Goal: Check status: Check status

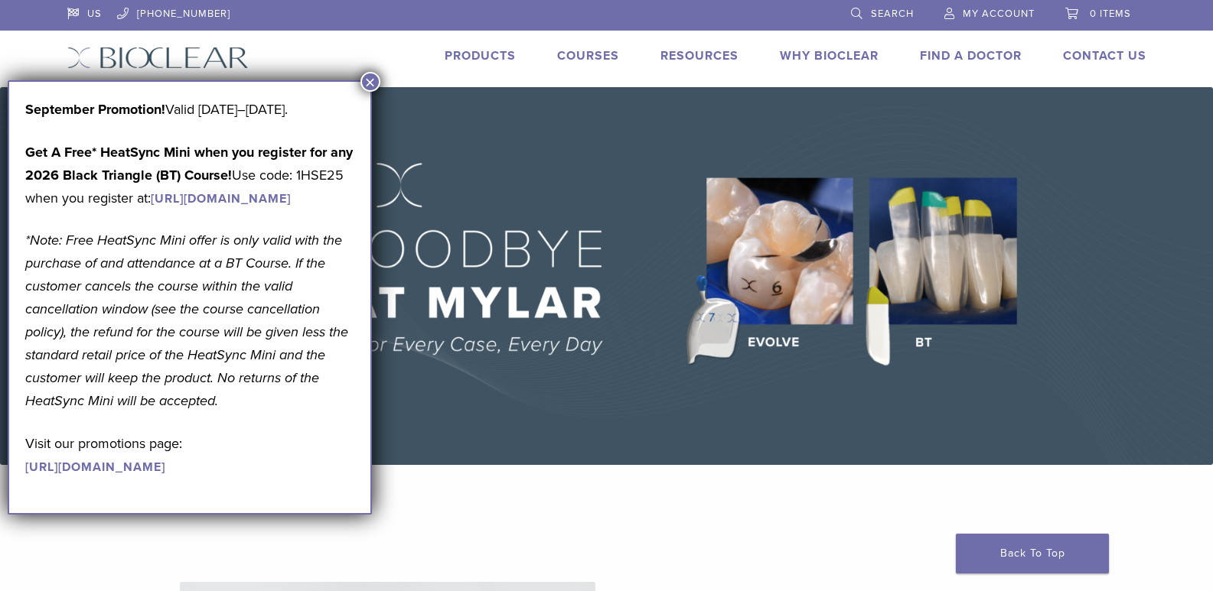
click at [970, 15] on span "My Account" at bounding box center [999, 14] width 72 height 12
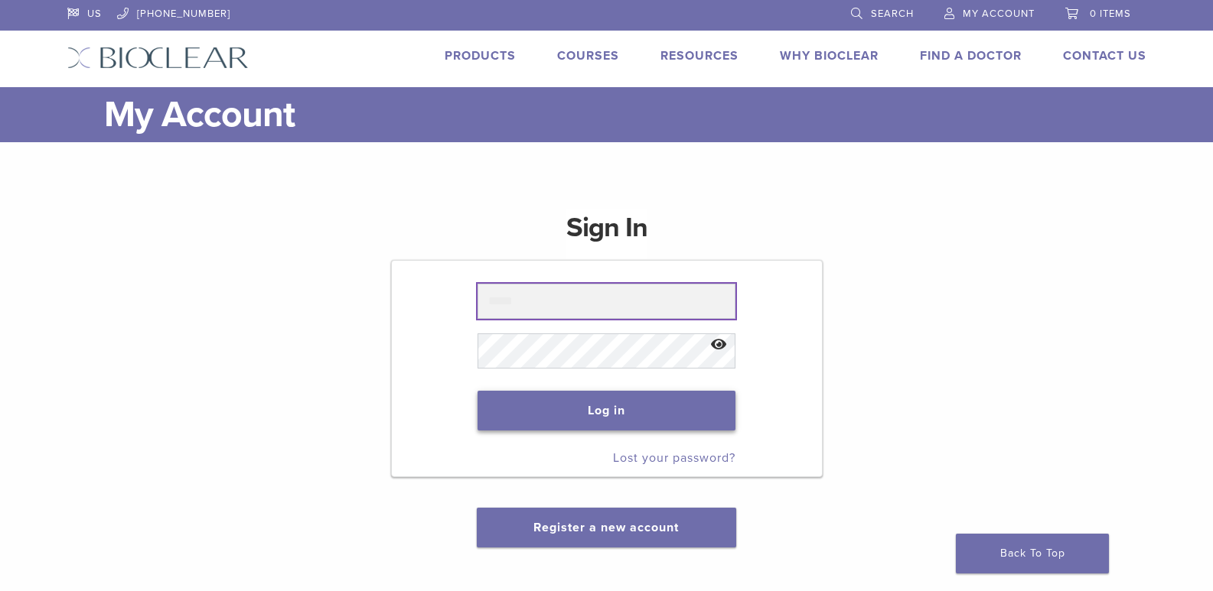
type input "**********"
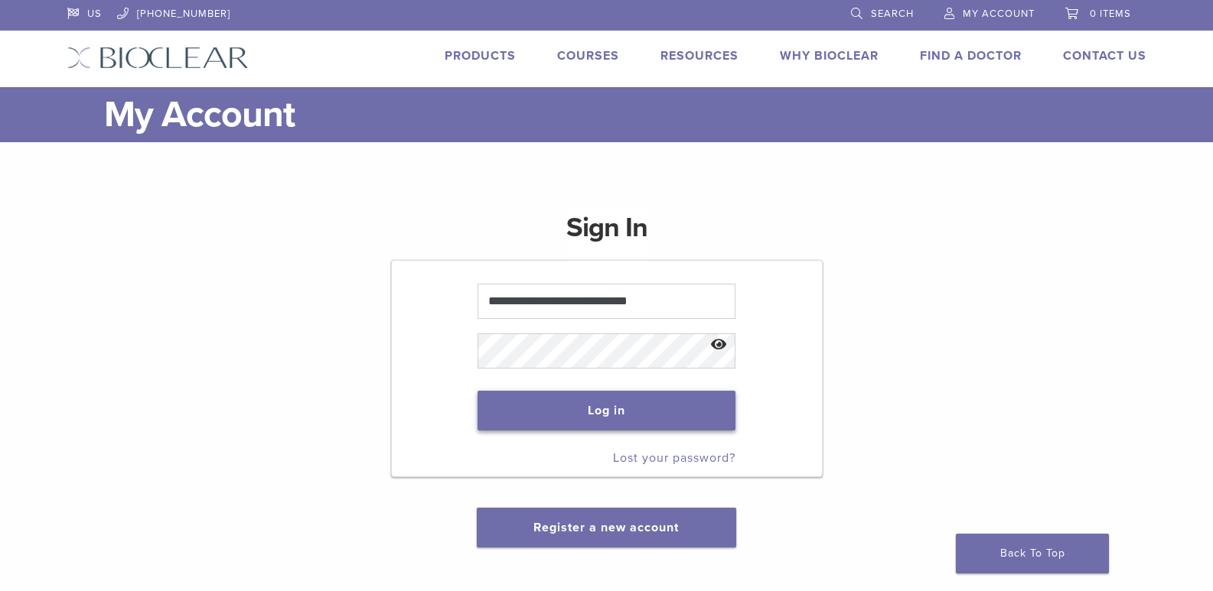
click at [666, 407] on button "Log in" at bounding box center [606, 411] width 258 height 40
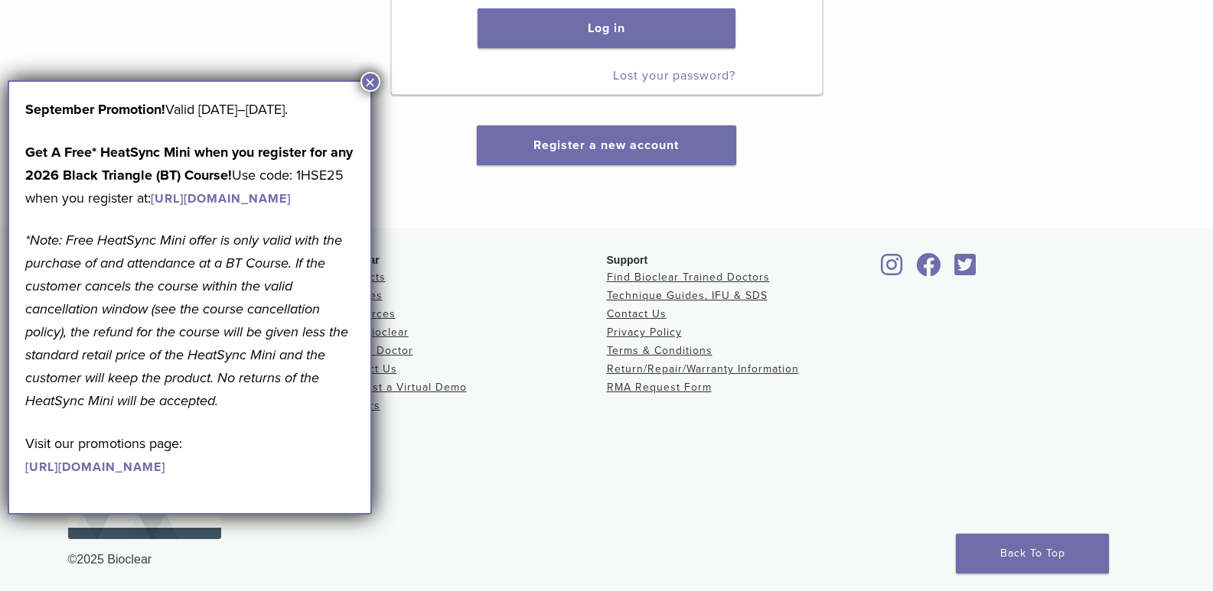
scroll to position [385, 0]
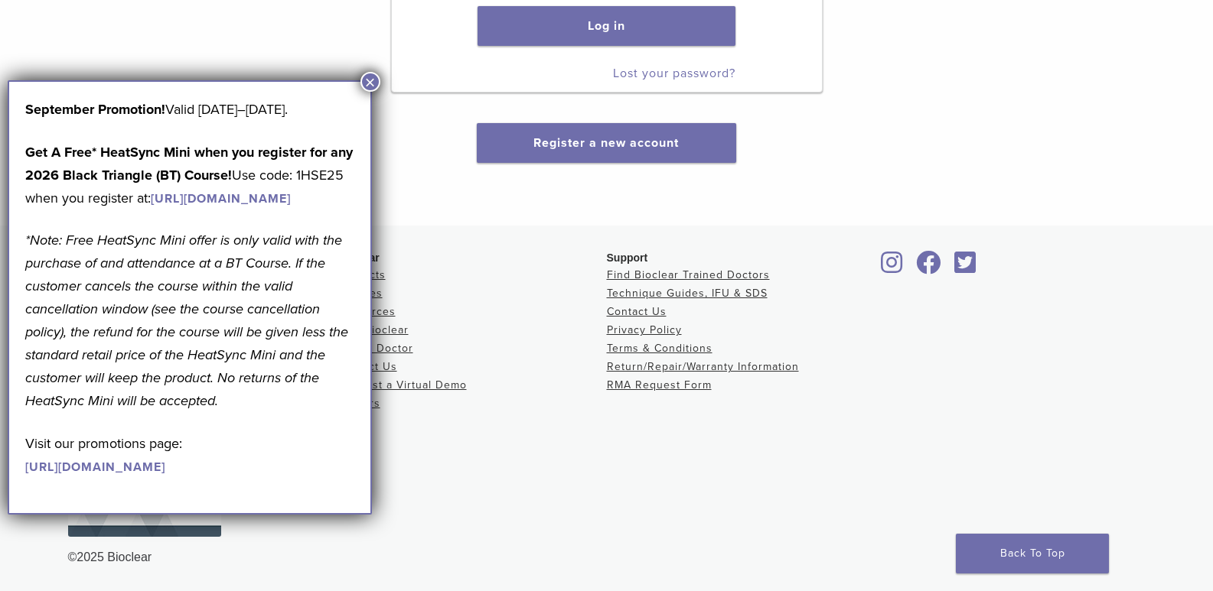
click at [363, 78] on button "×" at bounding box center [370, 82] width 20 height 20
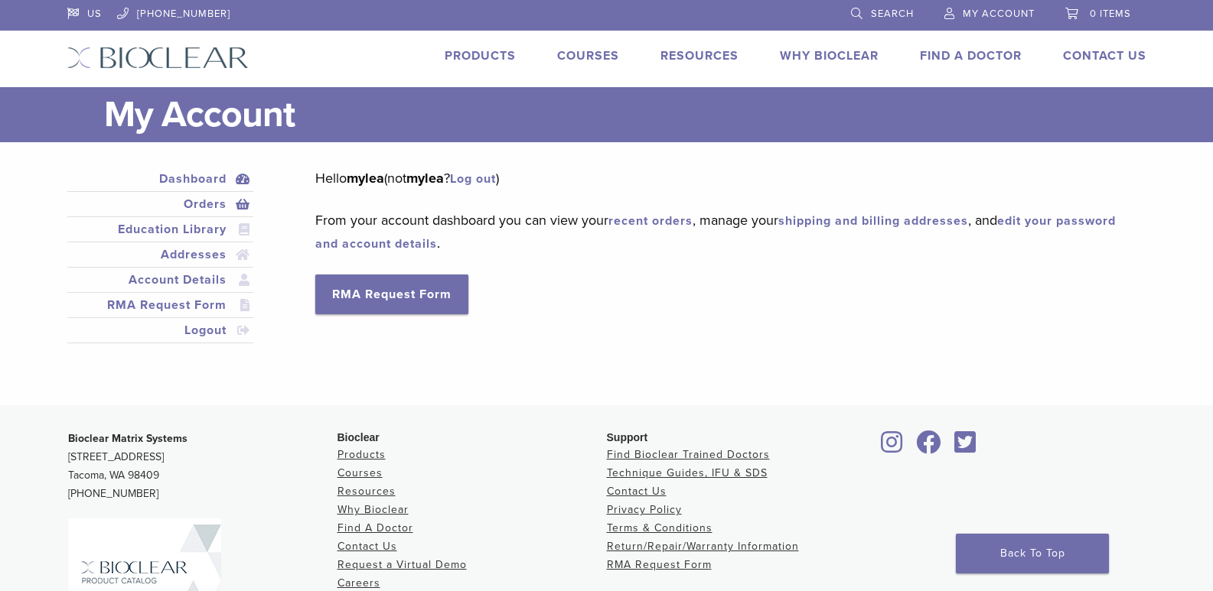
click at [197, 206] on link "Orders" at bounding box center [160, 204] width 181 height 18
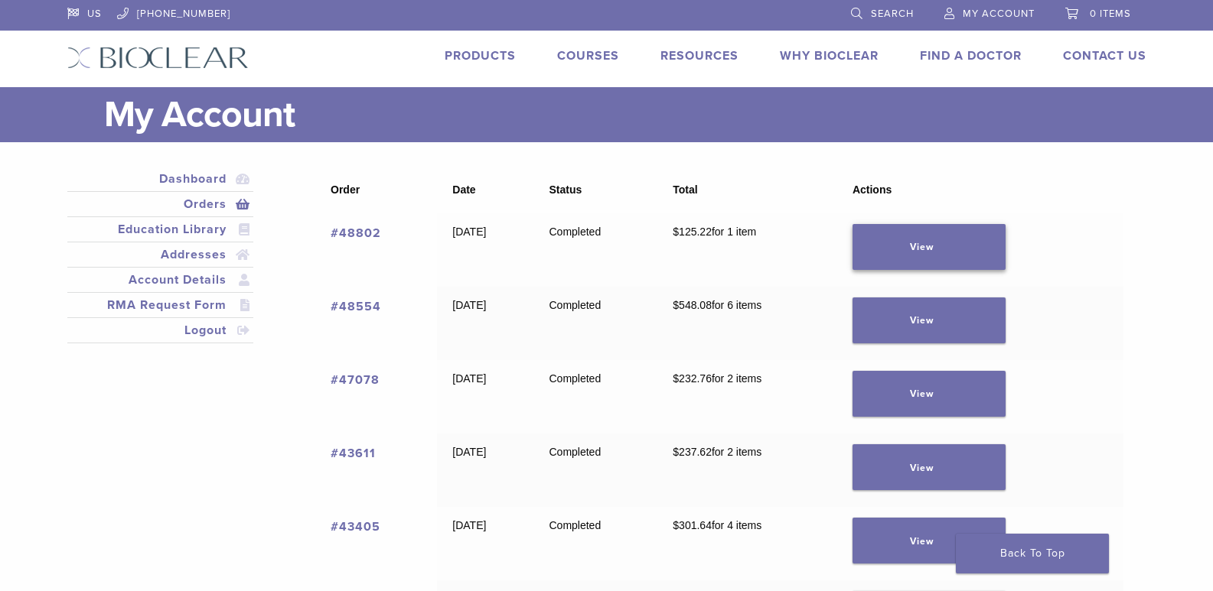
click at [967, 243] on link "View" at bounding box center [928, 247] width 153 height 46
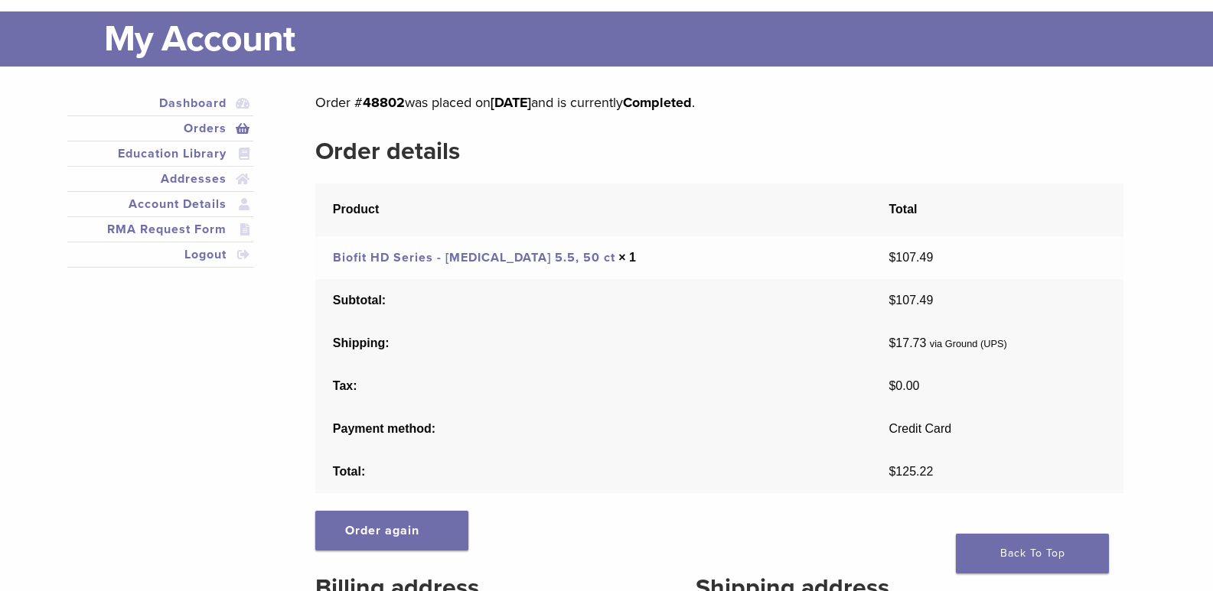
scroll to position [77, 0]
click at [212, 126] on link "Orders" at bounding box center [160, 128] width 181 height 18
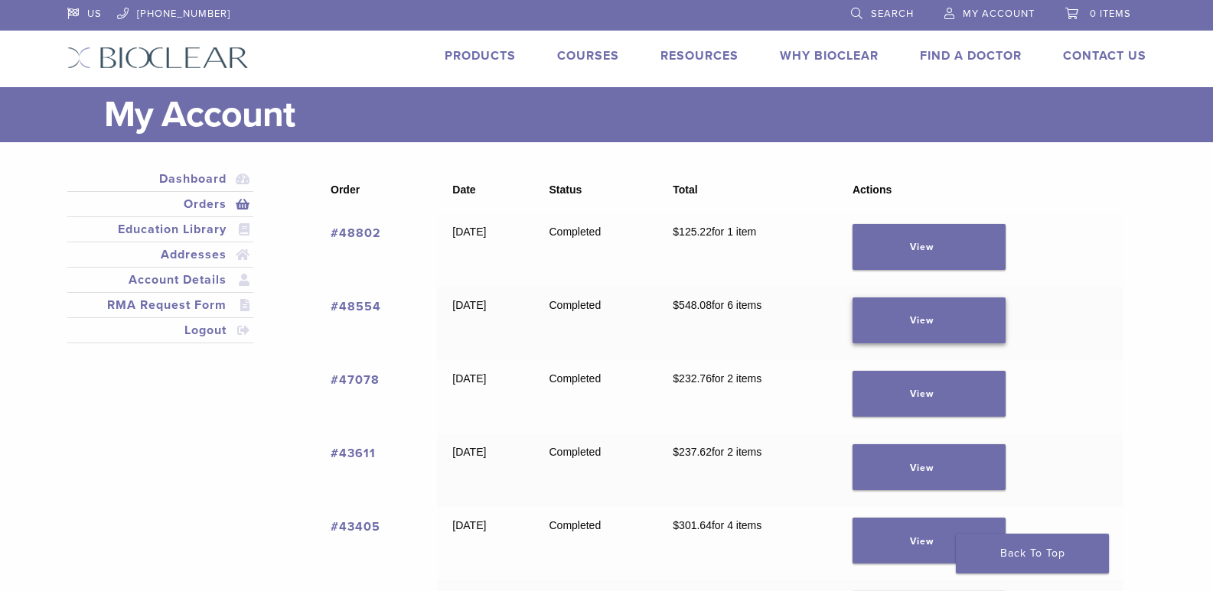
click at [920, 321] on link "View" at bounding box center [928, 321] width 153 height 46
